Goal: Information Seeking & Learning: Learn about a topic

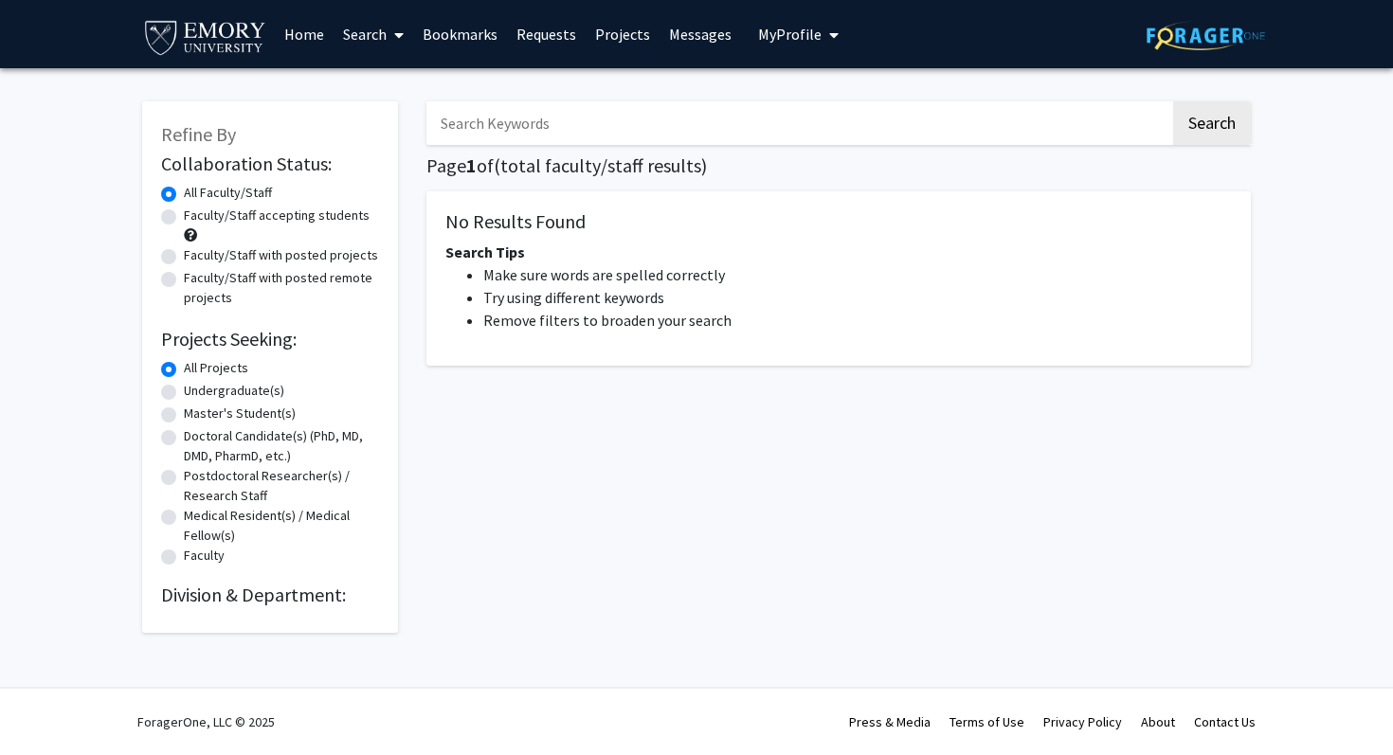
click at [683, 114] on input "Search Keywords" at bounding box center [798, 123] width 744 height 44
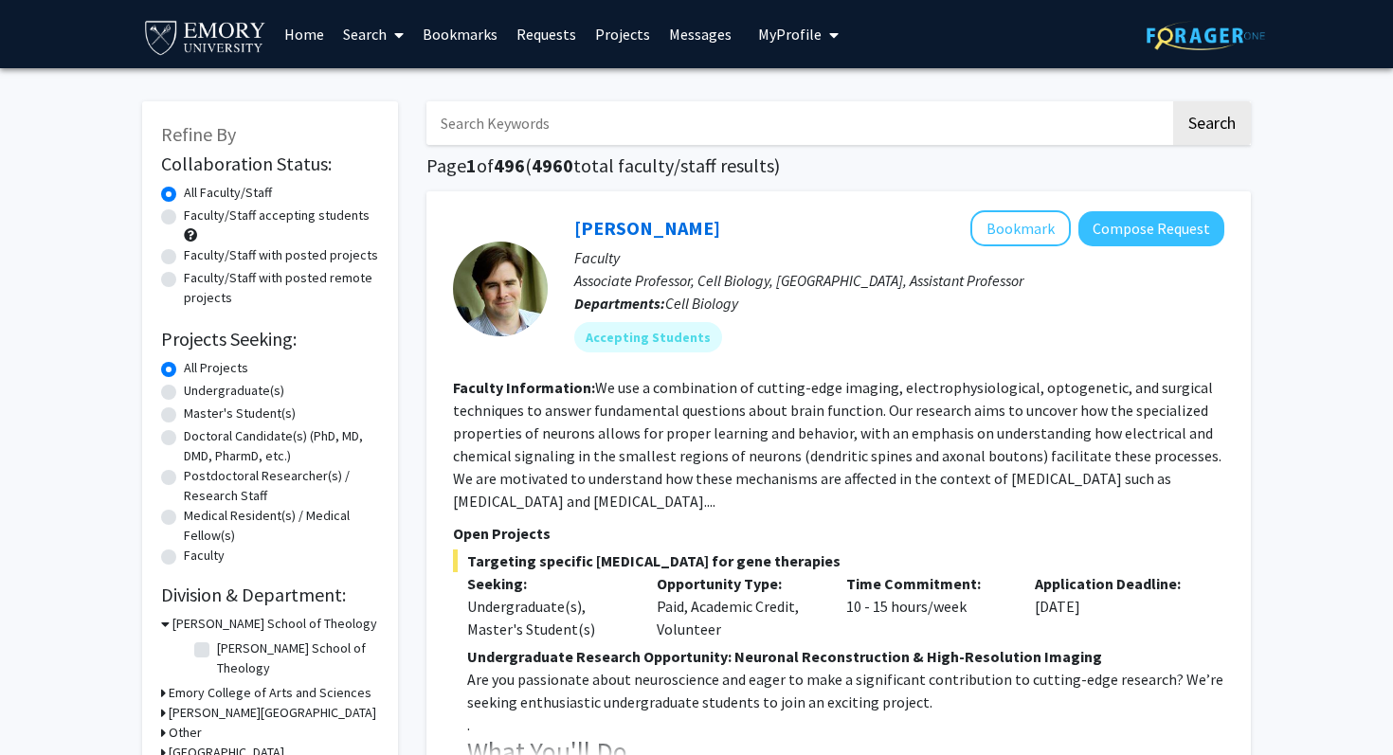
click at [601, 131] on input "Search Keywords" at bounding box center [798, 123] width 744 height 44
type input "runze"
click at [1173, 101] on button "Search" at bounding box center [1212, 123] width 78 height 44
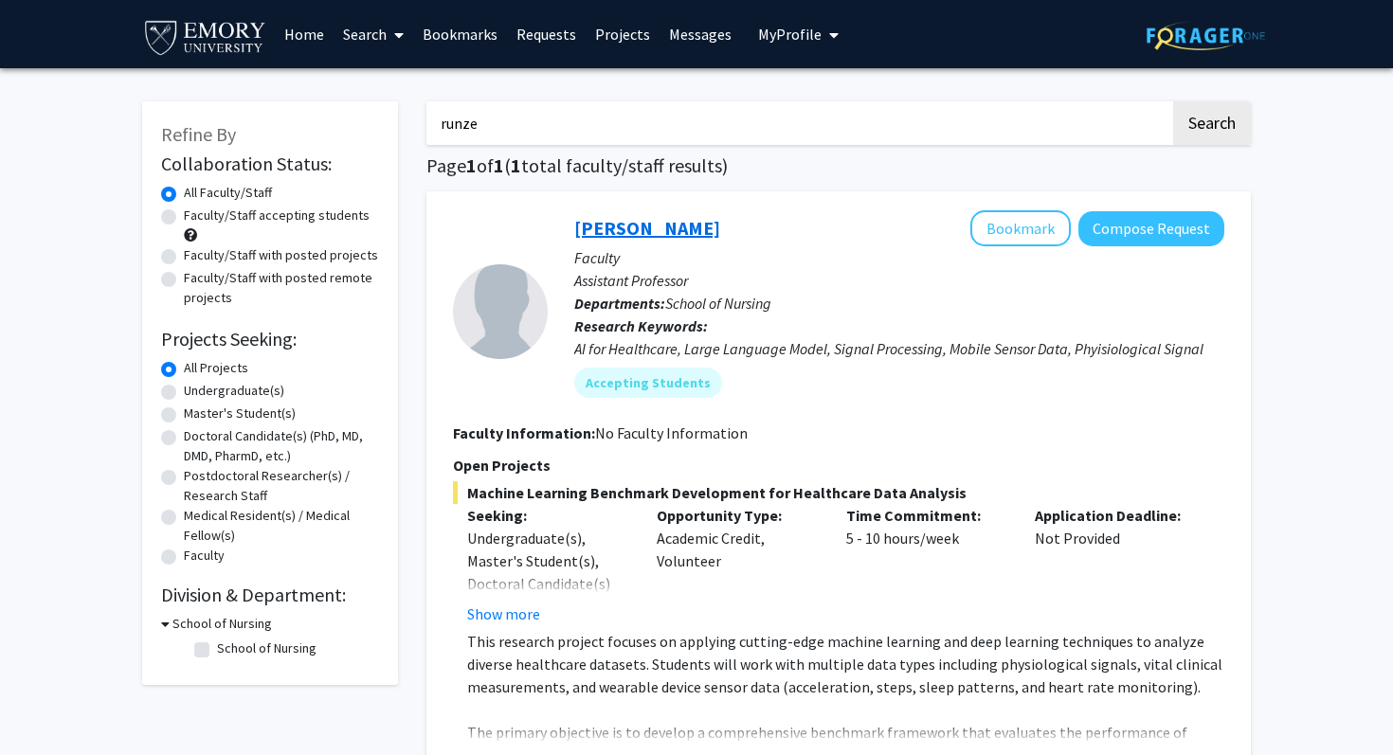
click at [626, 228] on link "[PERSON_NAME]" at bounding box center [647, 228] width 146 height 24
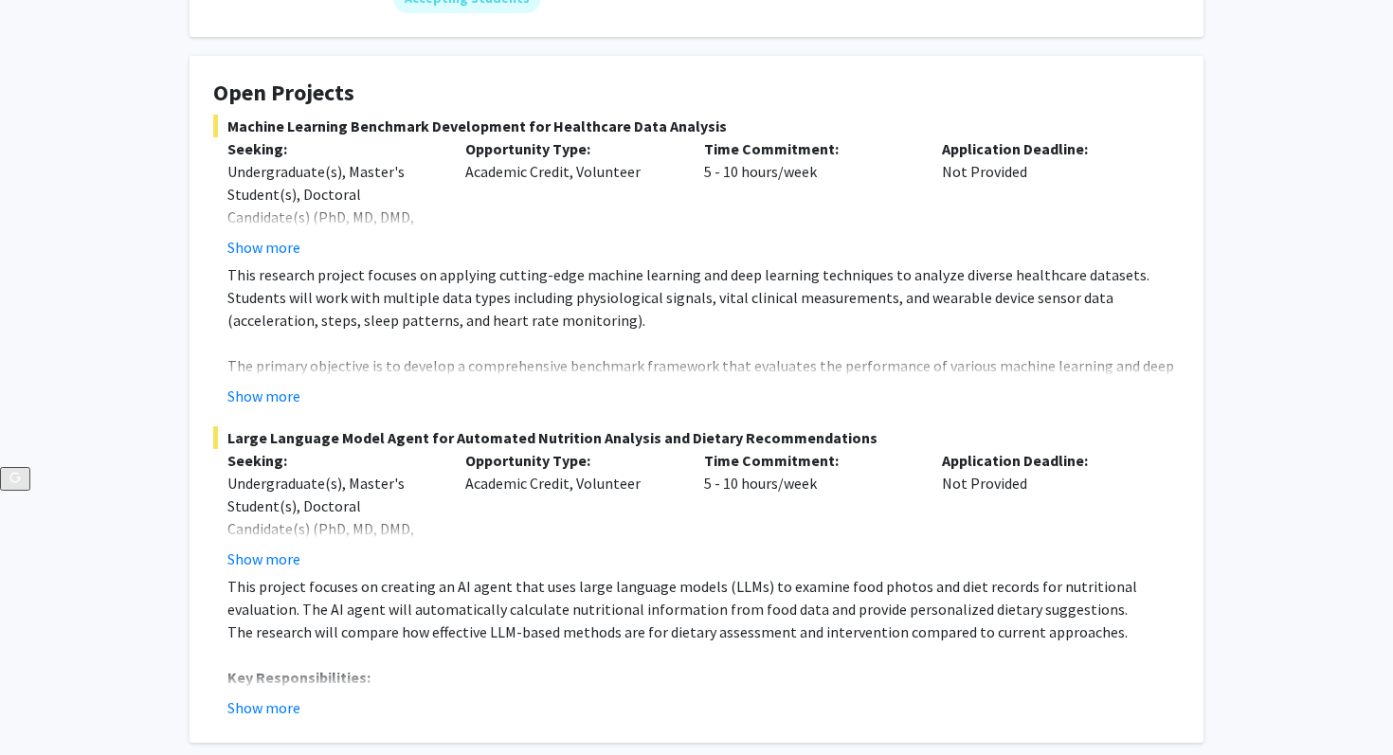
scroll to position [356, 0]
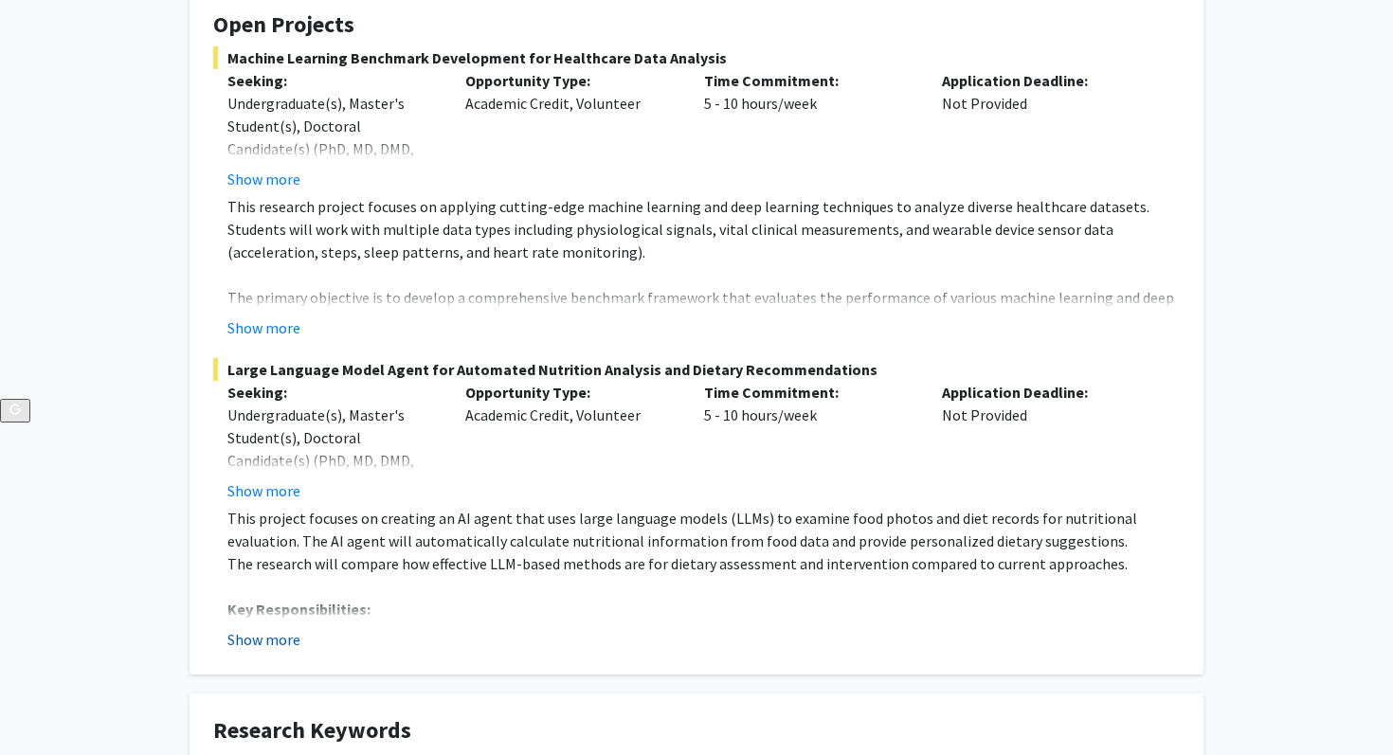
click at [272, 639] on button "Show more" at bounding box center [263, 639] width 73 height 23
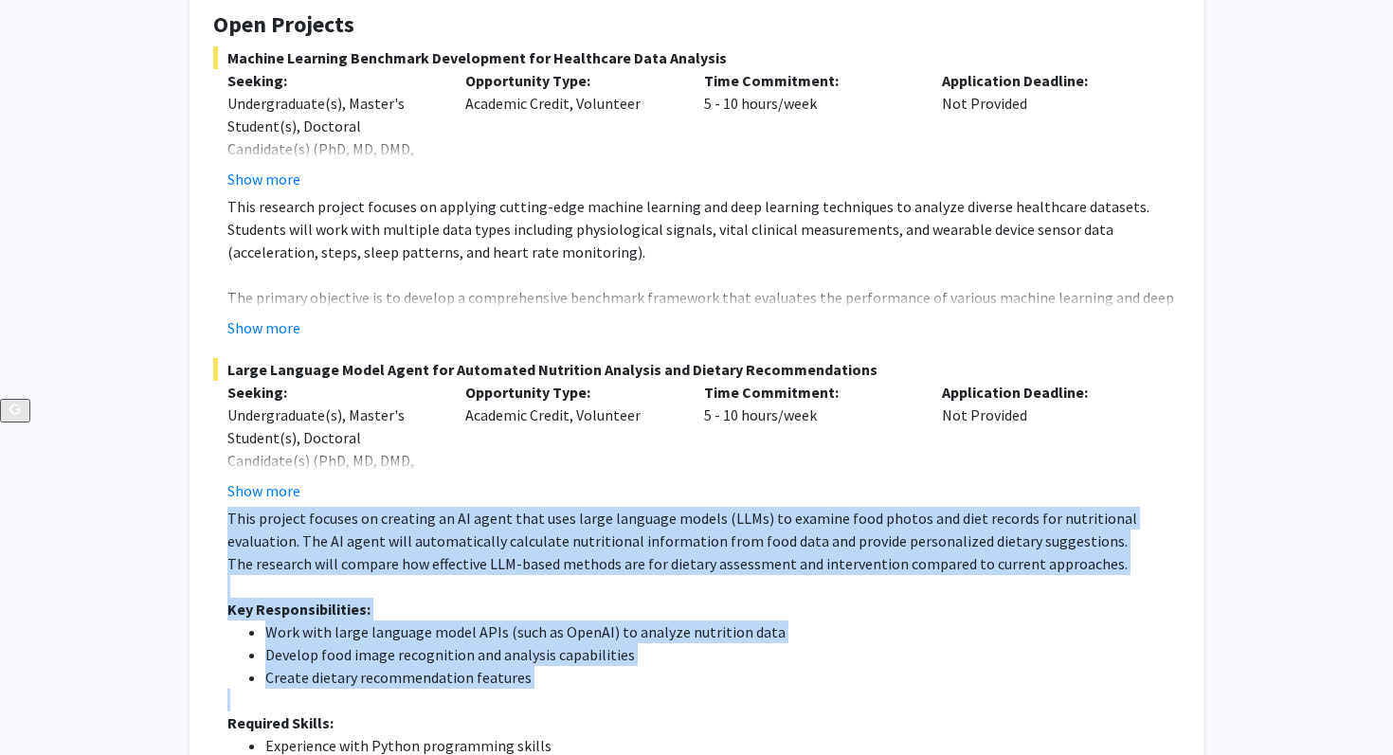
copy div "This project focuses on creating an AI agent that uses large language models (L…"
drag, startPoint x: 229, startPoint y: 521, endPoint x: 706, endPoint y: 696, distance: 507.7
click at [706, 696] on div "This project focuses on creating an AI agent that uses large language models (L…" at bounding box center [703, 655] width 952 height 296
